Goal: Task Accomplishment & Management: Manage account settings

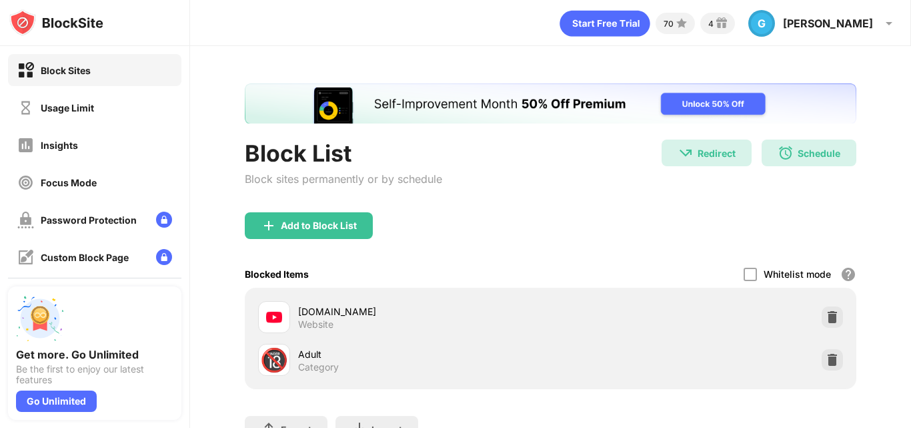
click at [478, 203] on div "Block List Block sites permanently or by schedule Redirect Redirect to iitb.ac.…" at bounding box center [551, 175] width 612 height 73
click at [83, 104] on div "Usage Limit" at bounding box center [67, 107] width 53 height 11
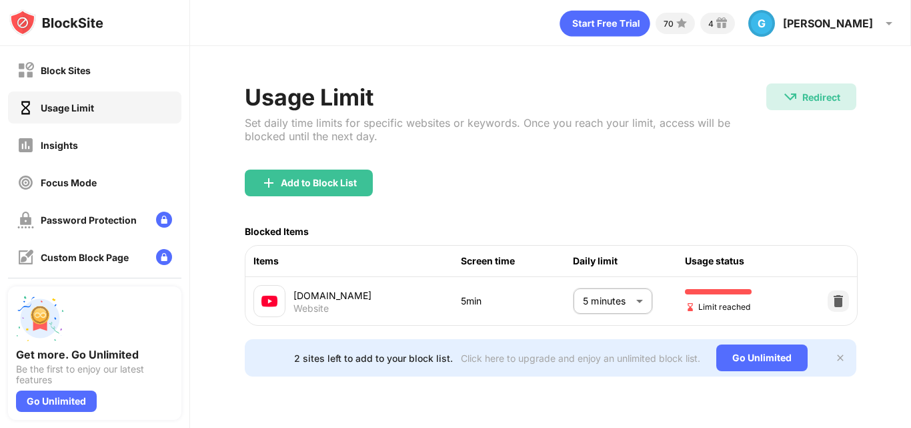
click at [615, 298] on body "Block Sites Usage Limit Insights Focus Mode Password Protection Custom Block Pa…" at bounding box center [455, 214] width 911 height 428
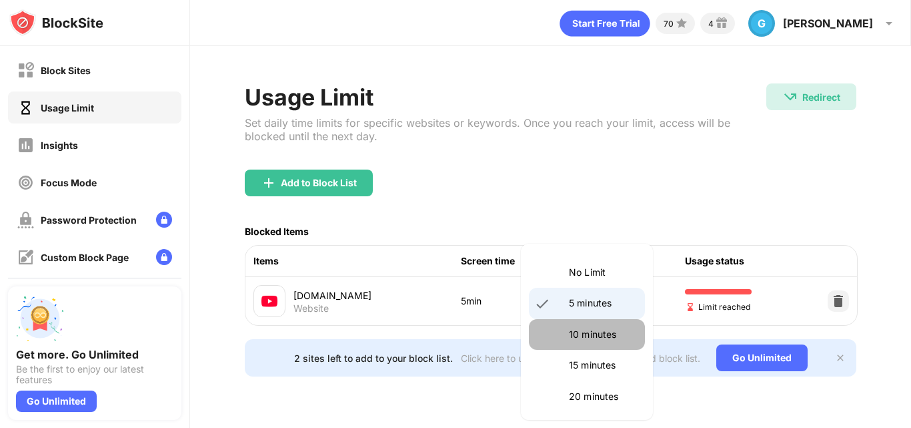
click at [608, 338] on p "10 minutes" at bounding box center [603, 334] width 68 height 15
type input "**"
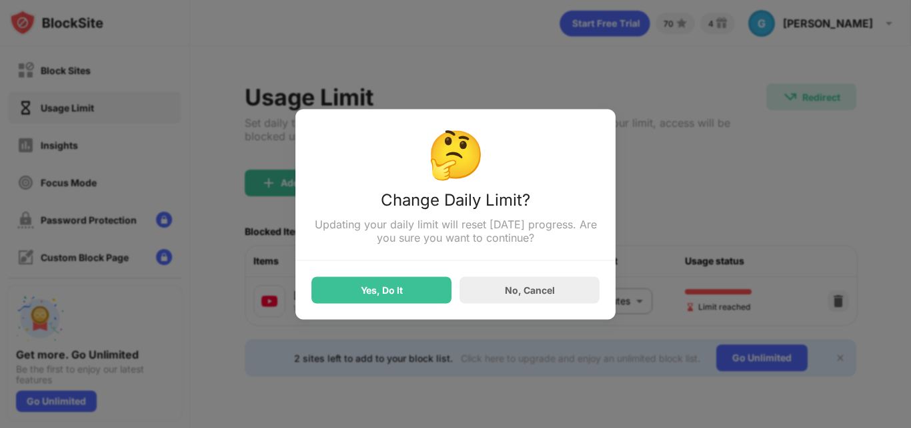
click at [340, 290] on div "Yes, Do It" at bounding box center [381, 289] width 140 height 27
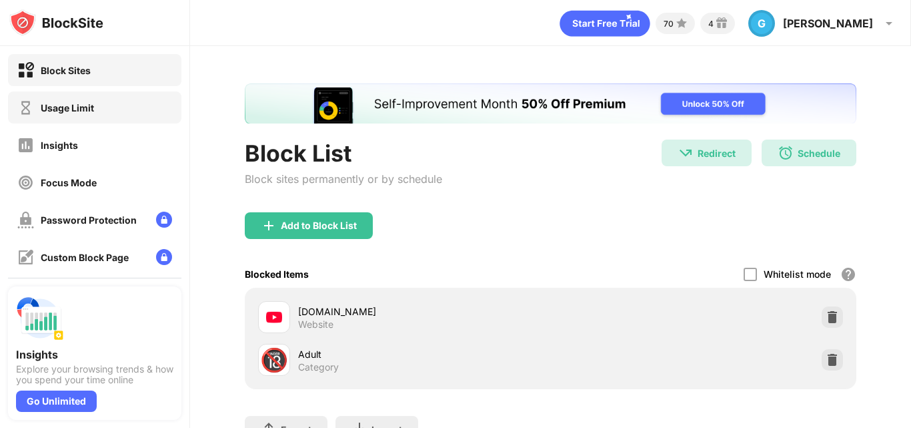
click at [113, 123] on div "Usage Limit" at bounding box center [94, 107] width 173 height 32
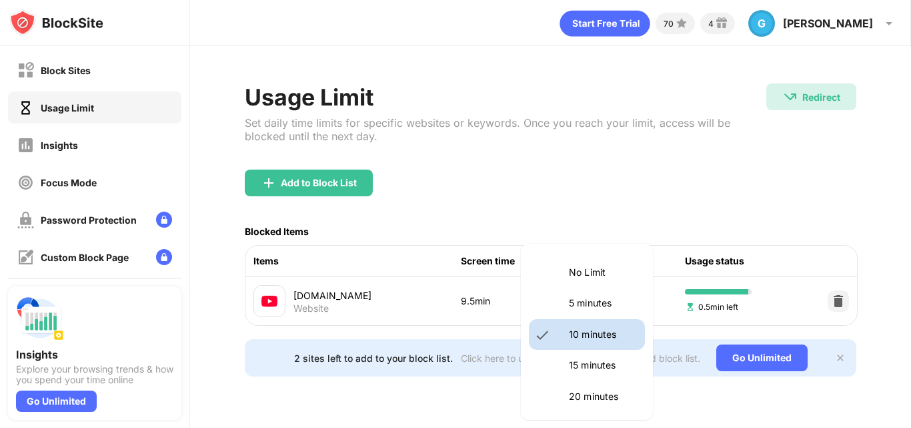
click at [614, 305] on body "Block Sites Usage Limit Insights Focus Mode Password Protection Custom Block Pa…" at bounding box center [455, 214] width 911 height 428
click at [580, 361] on p "15 minutes" at bounding box center [603, 365] width 68 height 15
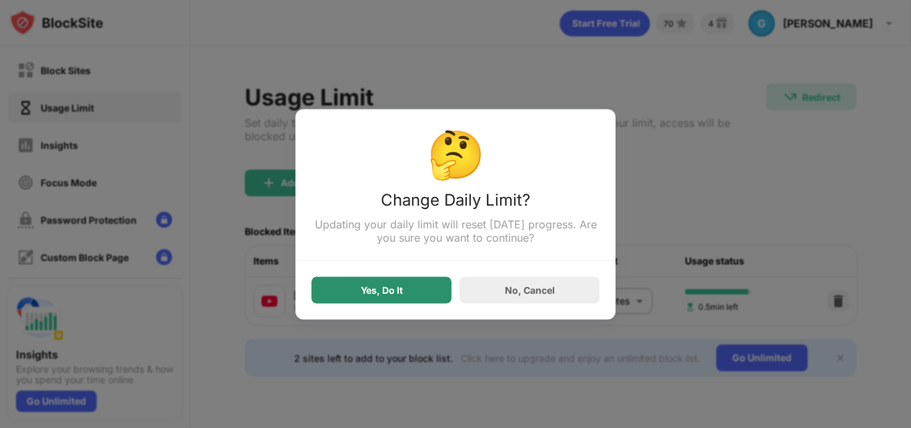
click at [444, 299] on div "Yes, Do It" at bounding box center [381, 289] width 140 height 27
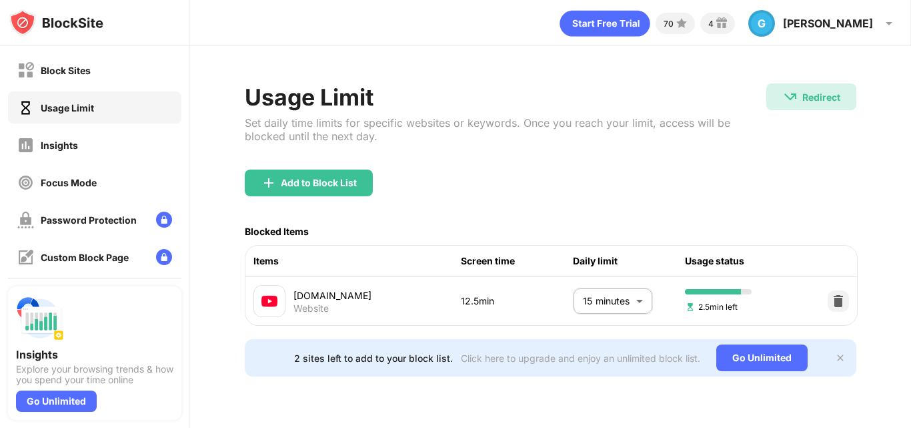
click at [623, 309] on body "Block Sites Usage Limit Insights Focus Mode Password Protection Custom Block Pa…" at bounding box center [455, 214] width 911 height 428
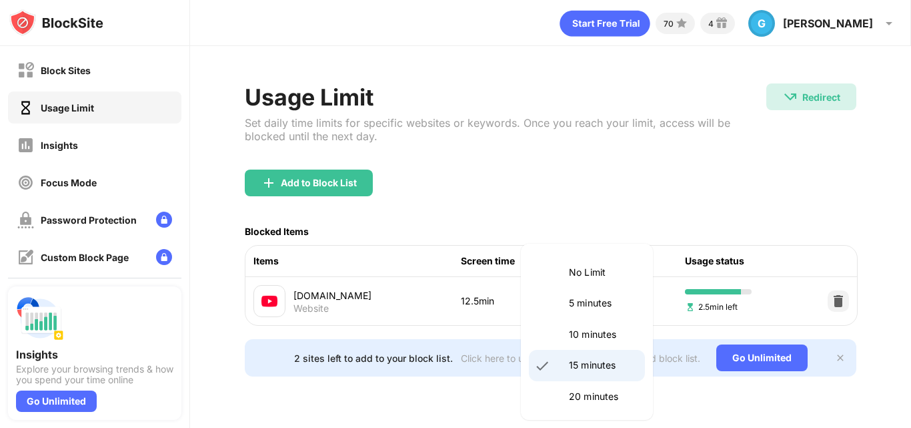
click at [622, 309] on p "5 minutes" at bounding box center [603, 302] width 68 height 15
type input "*"
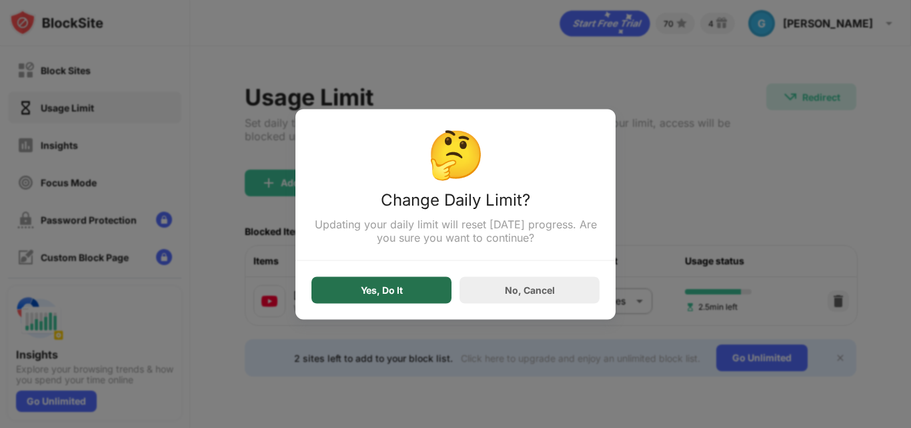
click at [405, 299] on div "Yes, Do It" at bounding box center [381, 289] width 140 height 27
